Goal: Task Accomplishment & Management: Manage account settings

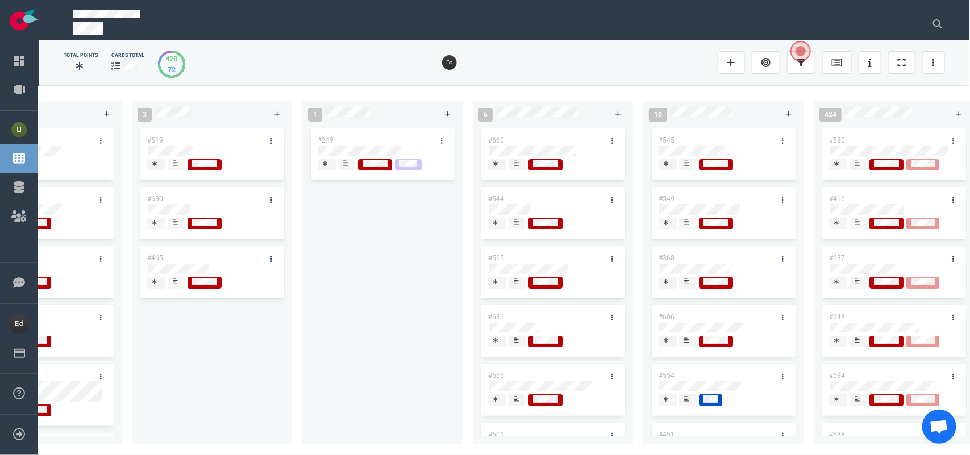
scroll to position [71, 0]
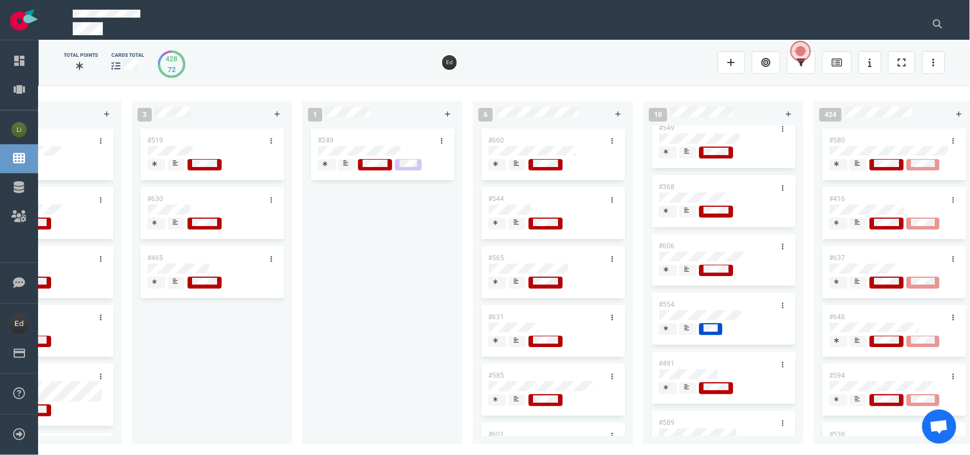
click at [690, 273] on div at bounding box center [687, 269] width 7 height 9
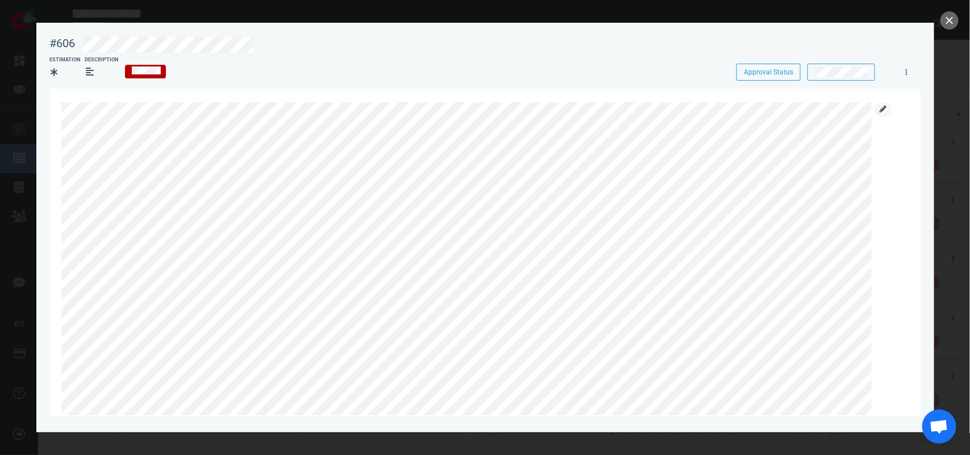
click at [879, 111] on link at bounding box center [883, 109] width 18 height 14
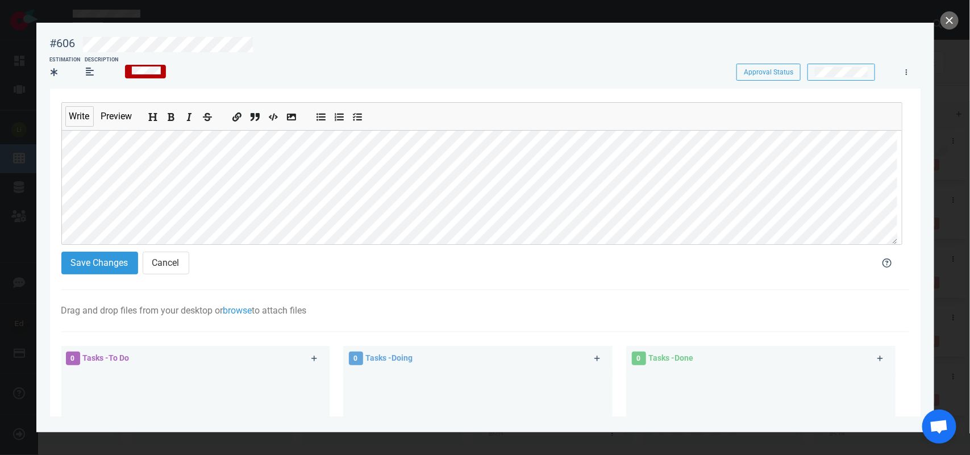
scroll to position [213, 0]
click at [75, 267] on button "Save Changes" at bounding box center [99, 263] width 77 height 23
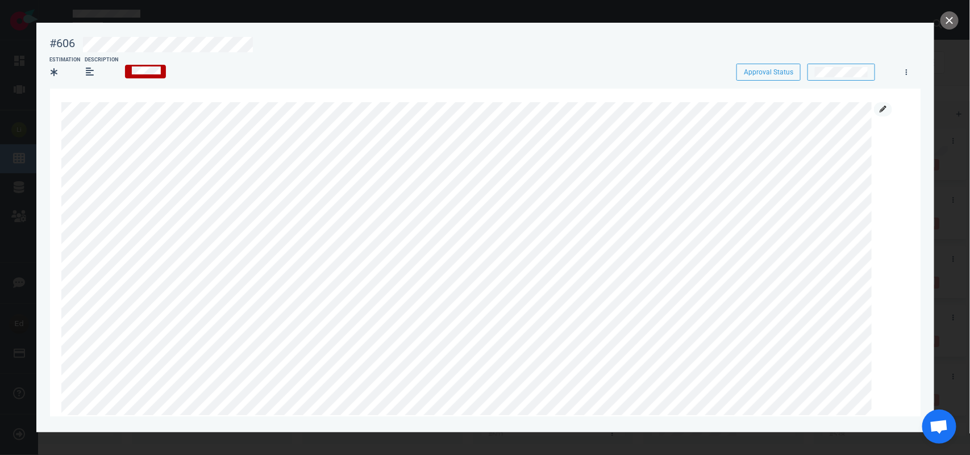
click at [885, 106] on icon at bounding box center [883, 109] width 7 height 7
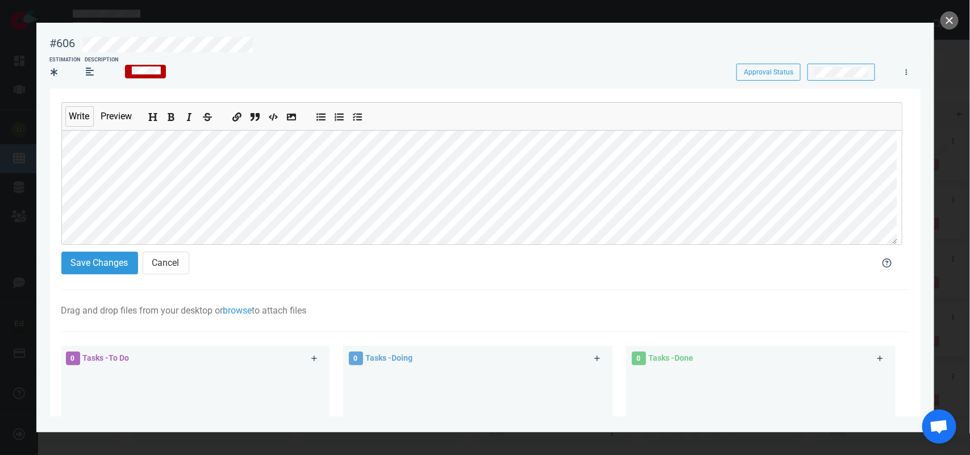
scroll to position [225, 0]
click at [103, 268] on button "Save Changes" at bounding box center [99, 263] width 77 height 23
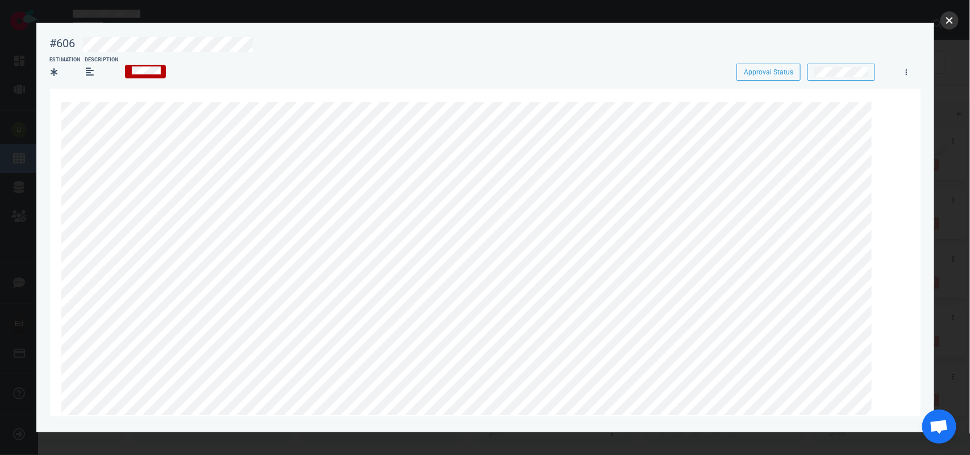
click at [944, 20] on button "close" at bounding box center [949, 20] width 18 height 18
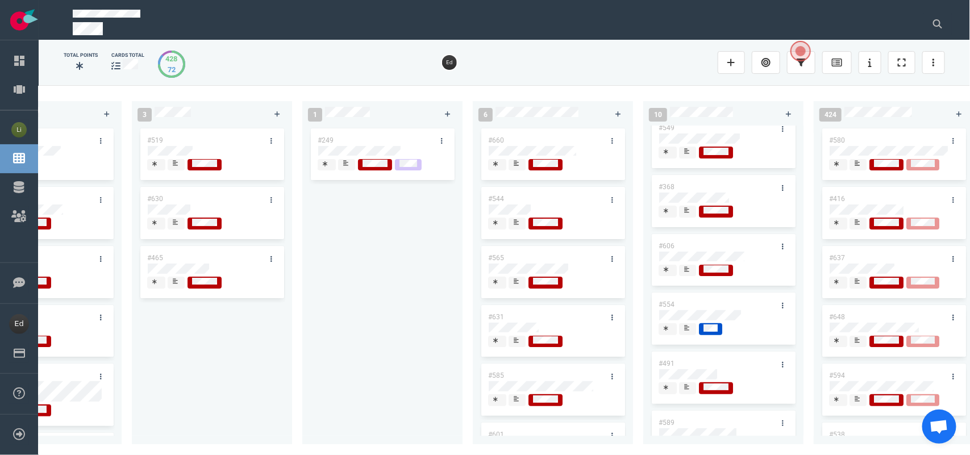
scroll to position [51, 0]
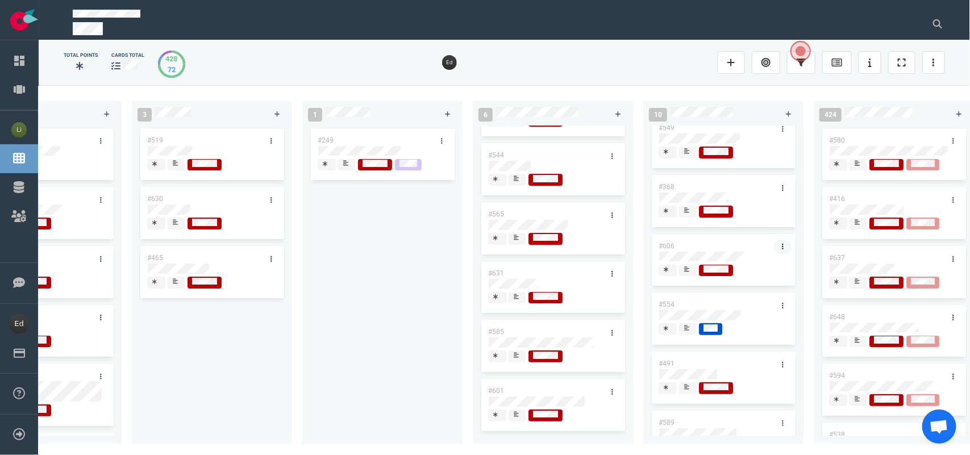
click at [782, 244] on icon at bounding box center [783, 246] width 2 height 7
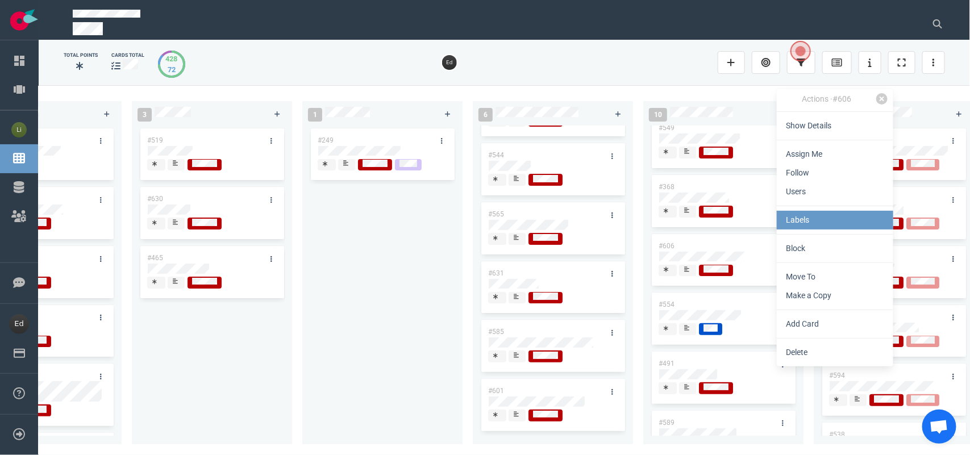
click at [800, 215] on link "Labels" at bounding box center [835, 220] width 116 height 19
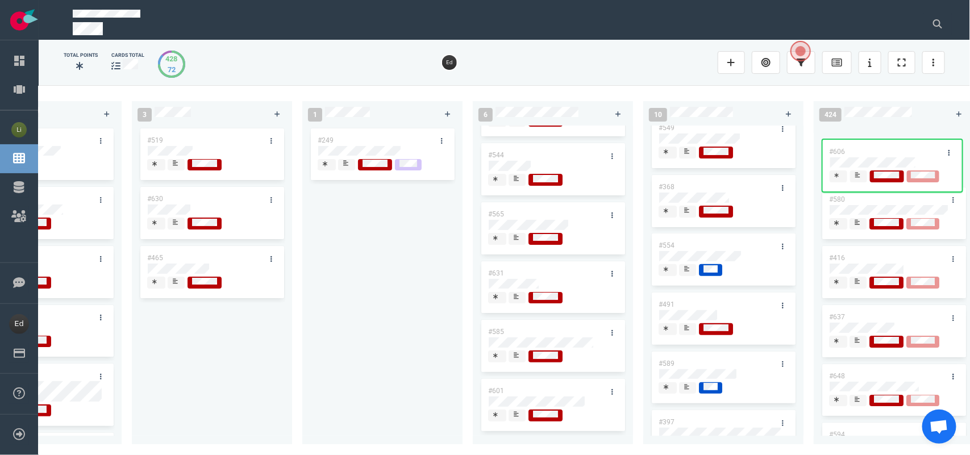
drag, startPoint x: 685, startPoint y: 239, endPoint x: 856, endPoint y: 143, distance: 196.2
click at [856, 143] on div "0 2 #662 #653 14 #661 #656 #641 #639 #634 #635 #608 #611 #602 #603 3 #482 #390 …" at bounding box center [504, 269] width 931 height 369
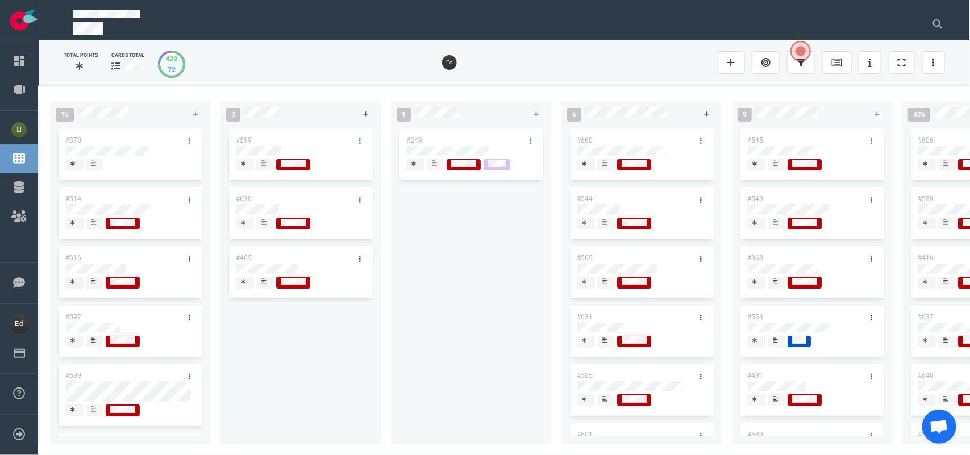
scroll to position [0, 1668]
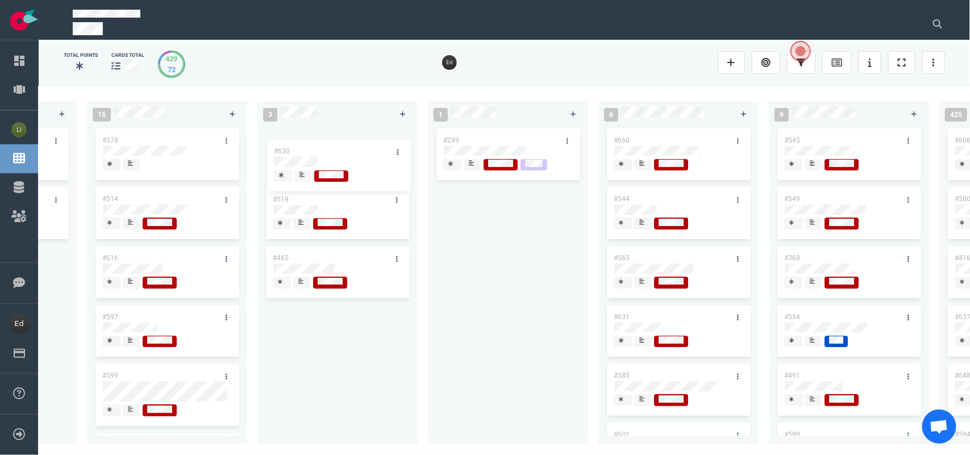
drag, startPoint x: 300, startPoint y: 199, endPoint x: 301, endPoint y: 151, distance: 47.7
click at [301, 151] on div "#519 #630 #465 #630" at bounding box center [337, 278] width 147 height 305
